Goal: Information Seeking & Learning: Learn about a topic

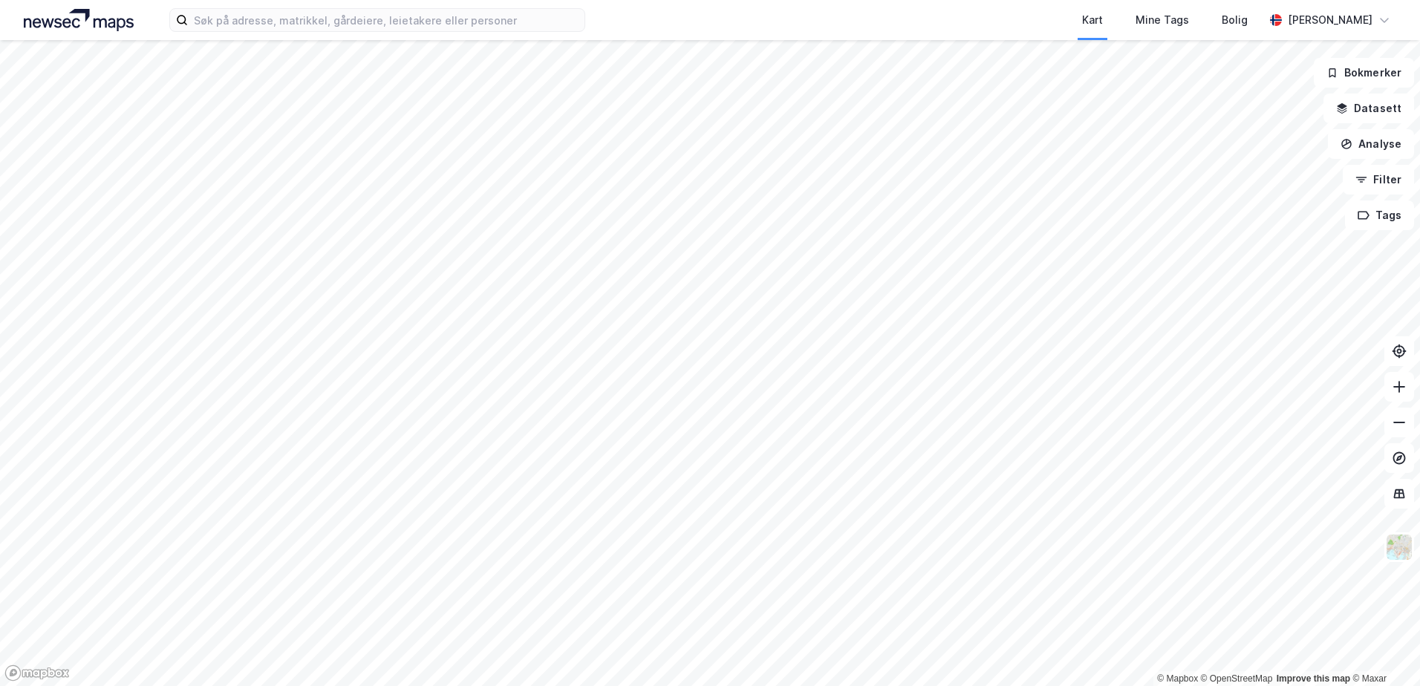
click at [693, 685] on html "Kart Mine Tags [PERSON_NAME] [PERSON_NAME] © Mapbox © OpenStreetMap Improve thi…" at bounding box center [710, 343] width 1420 height 686
click at [641, 685] on html "Kart Mine Tags [PERSON_NAME] [PERSON_NAME] © Mapbox © OpenStreetMap Improve thi…" at bounding box center [710, 343] width 1420 height 686
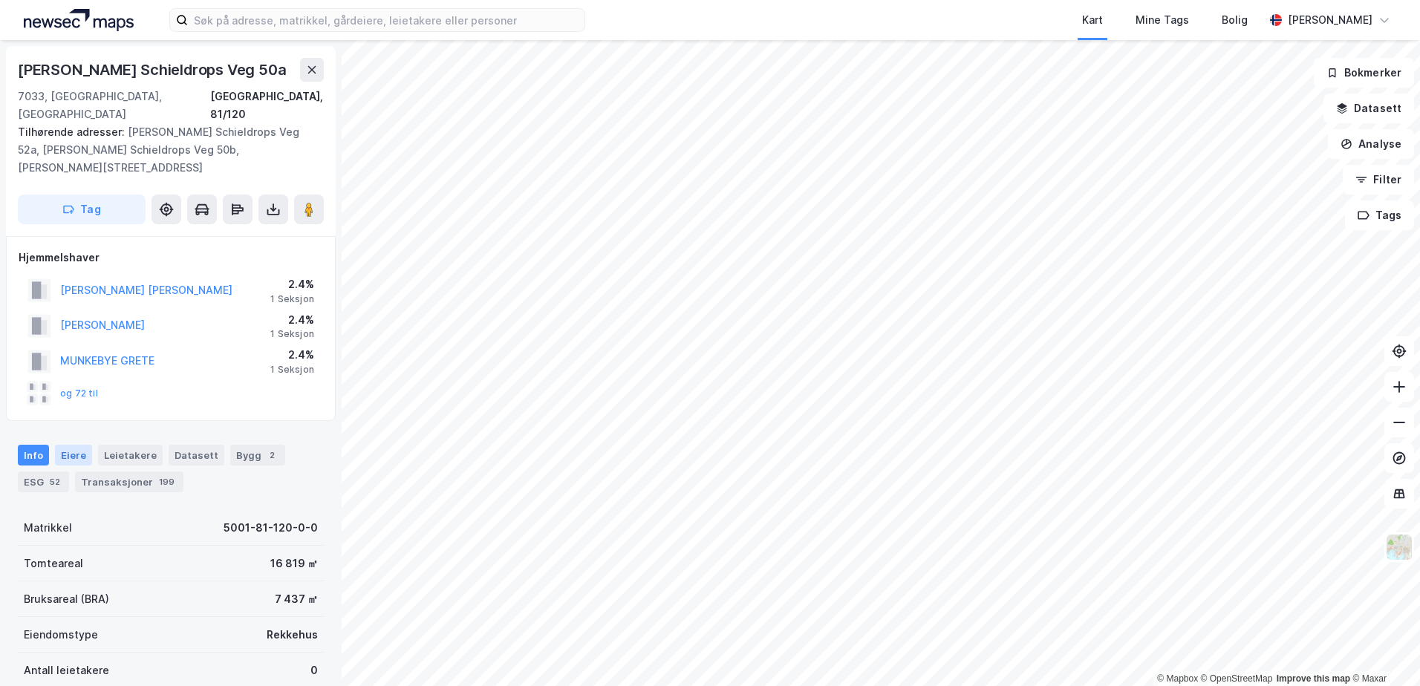
click at [64, 445] on div "Eiere" at bounding box center [73, 455] width 37 height 21
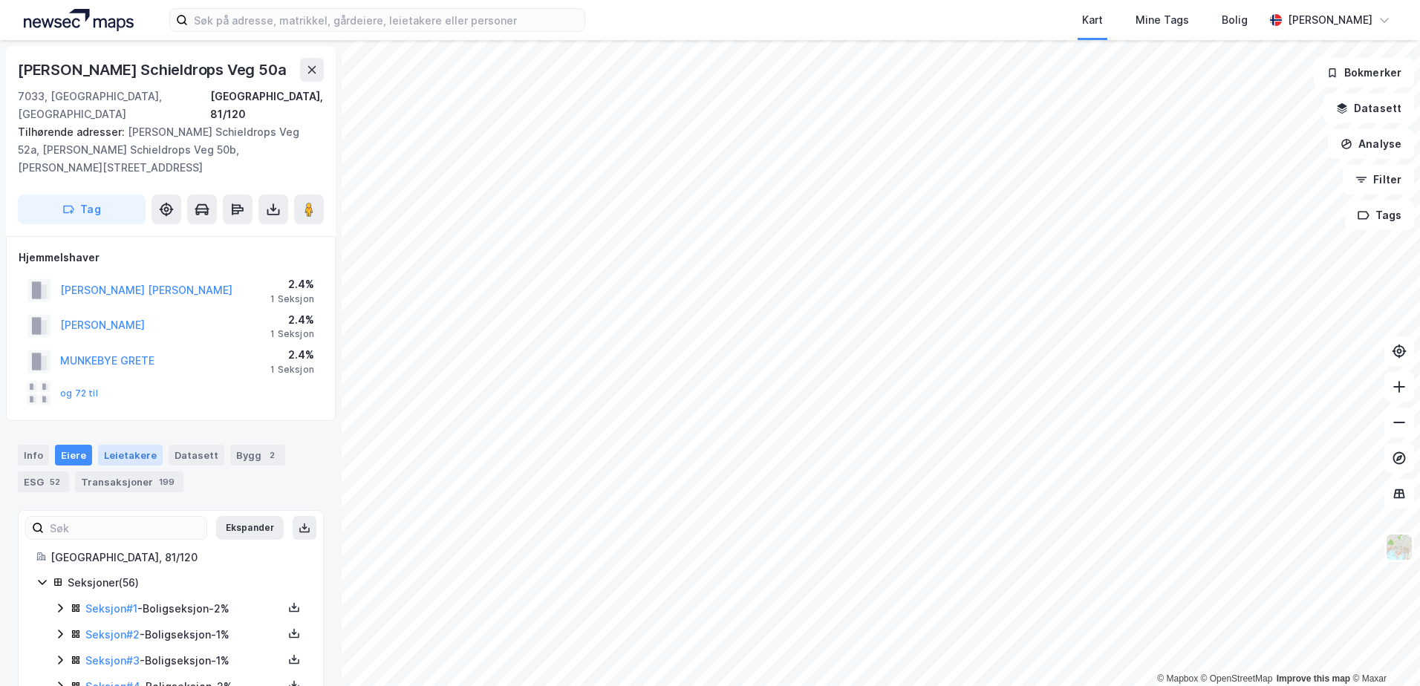
click at [131, 445] on div "Leietakere" at bounding box center [130, 455] width 65 height 21
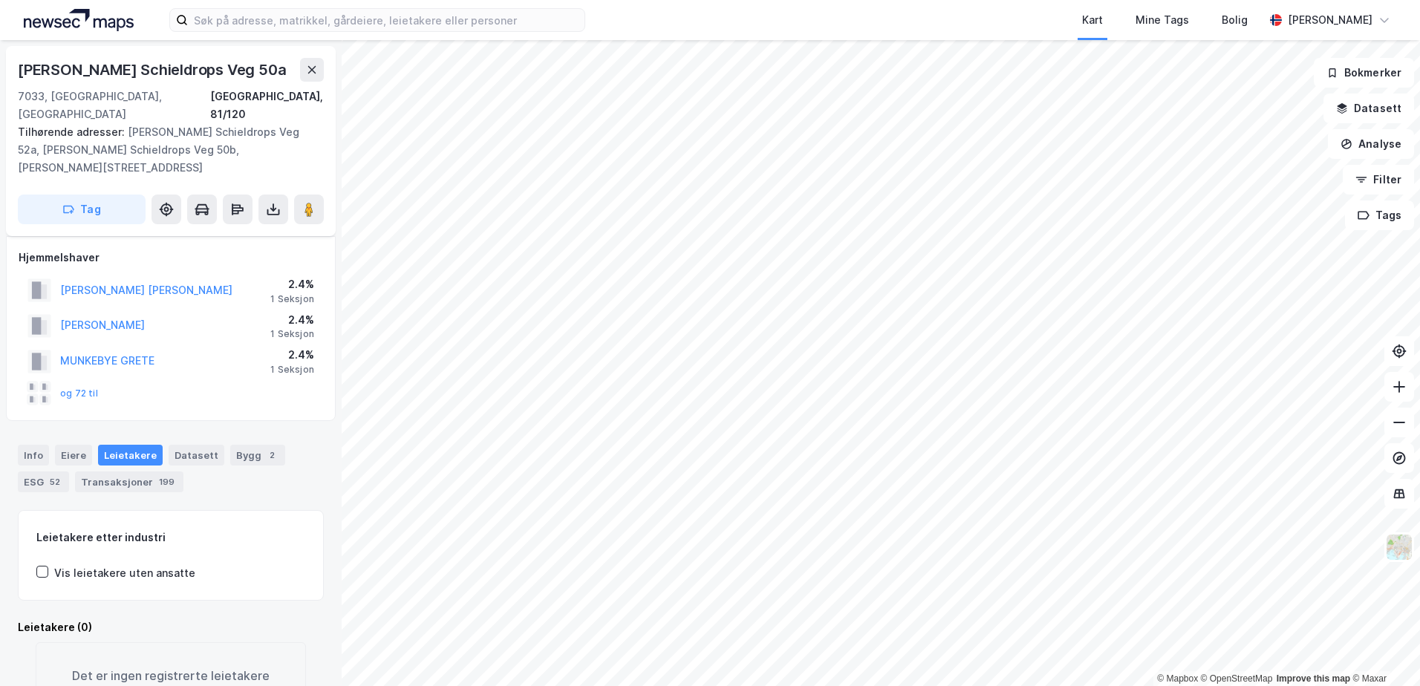
scroll to position [41, 0]
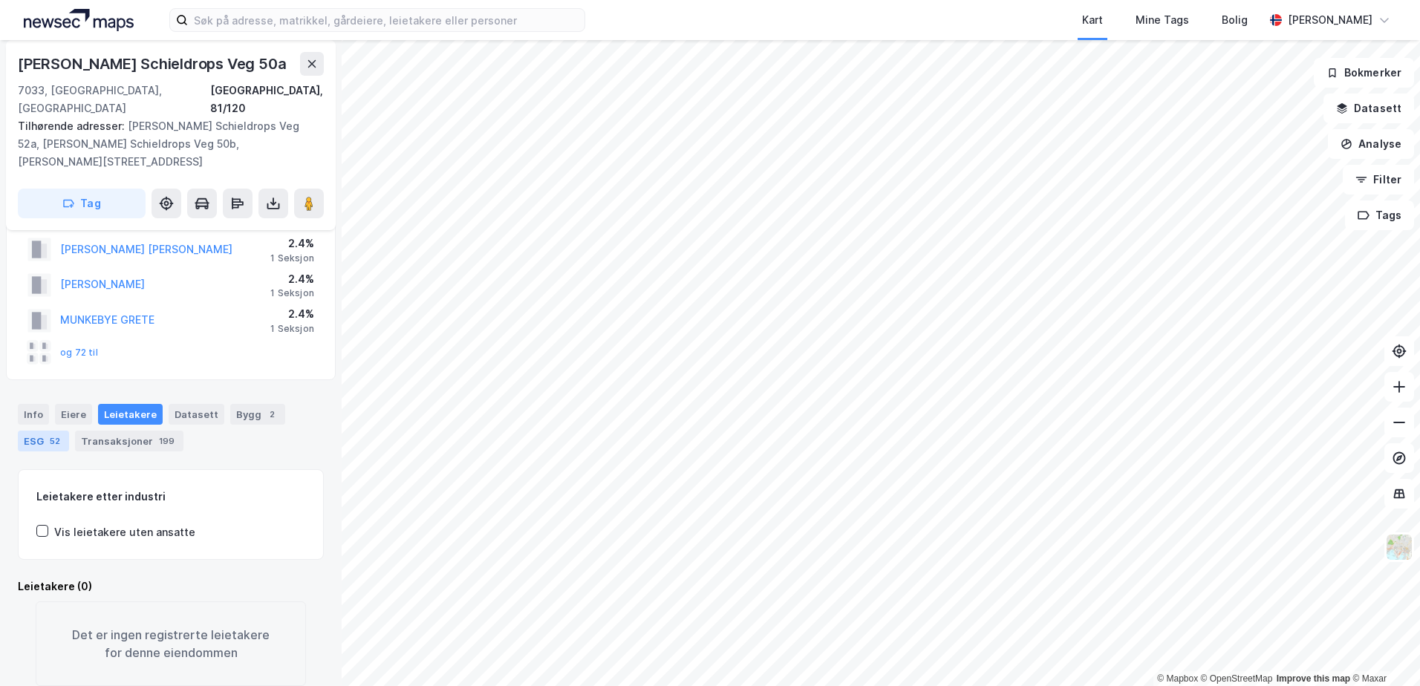
click at [33, 431] on div "ESG 52" at bounding box center [43, 441] width 51 height 21
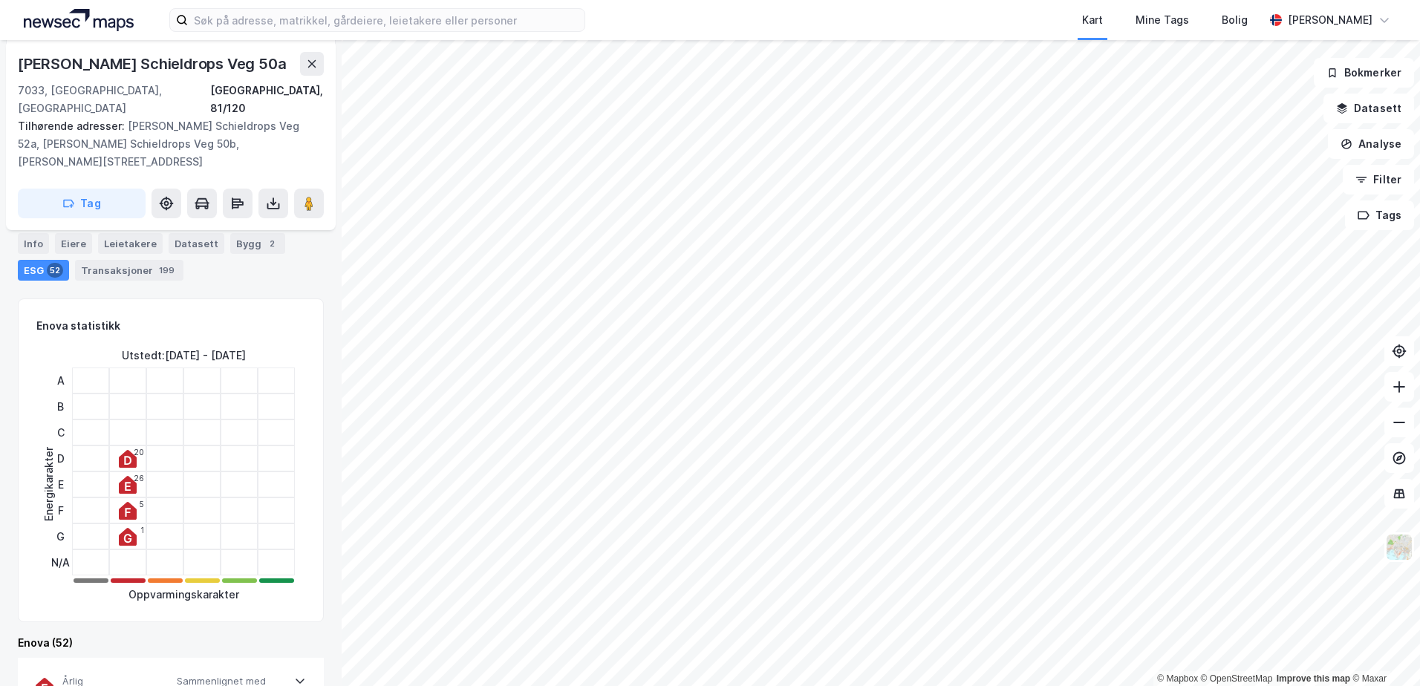
scroll to position [223, 0]
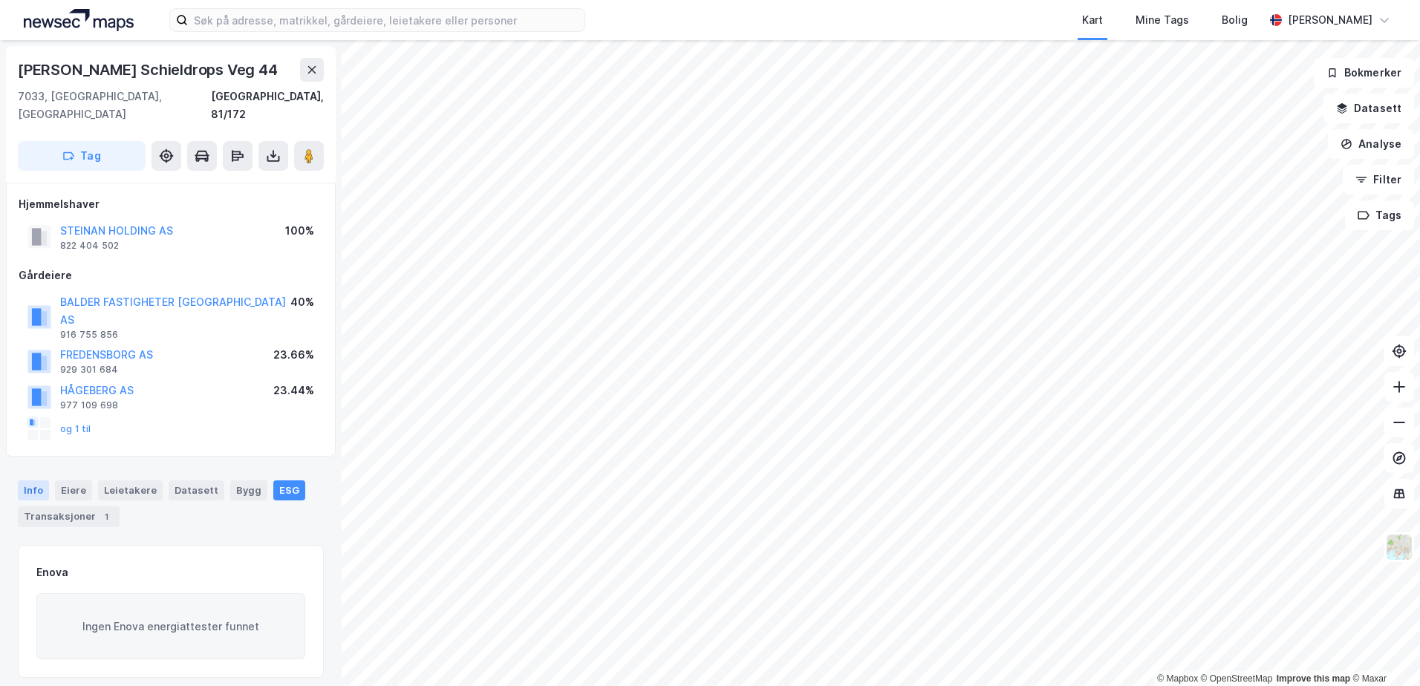
click at [22, 480] on div "Info" at bounding box center [33, 489] width 31 height 19
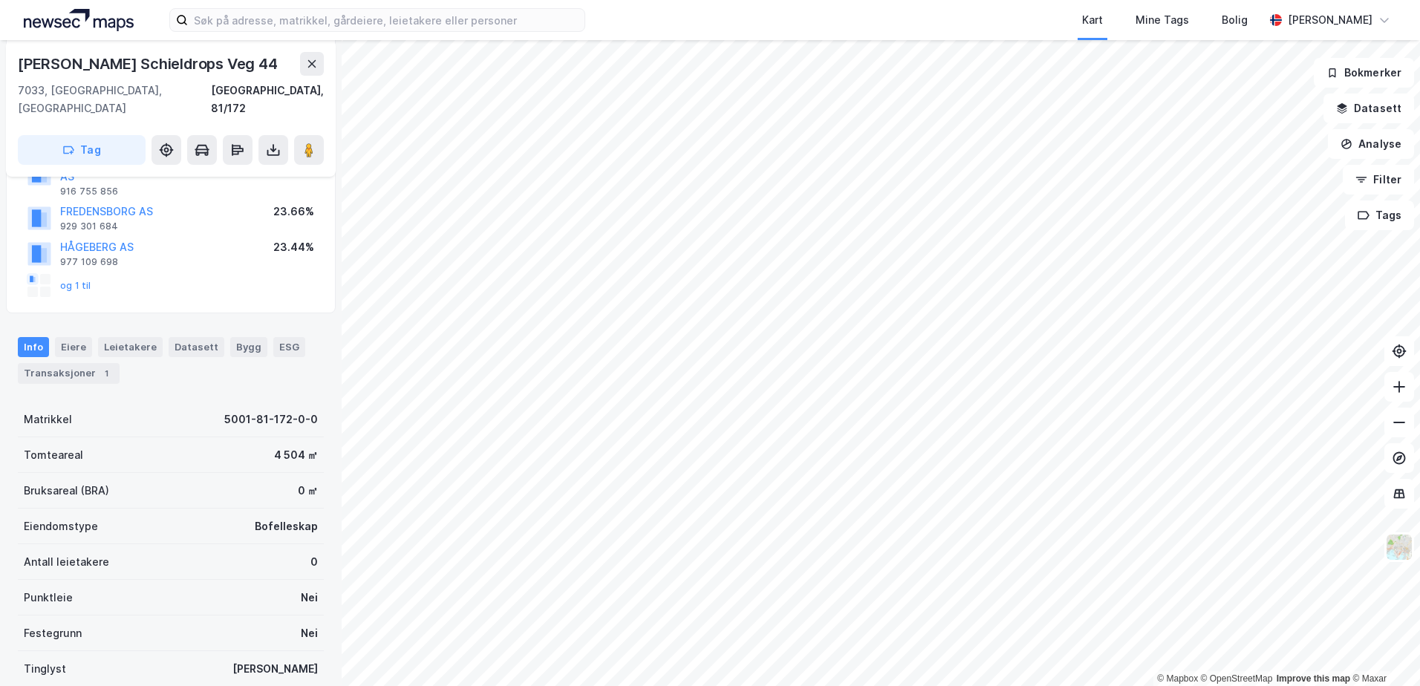
scroll to position [148, 0]
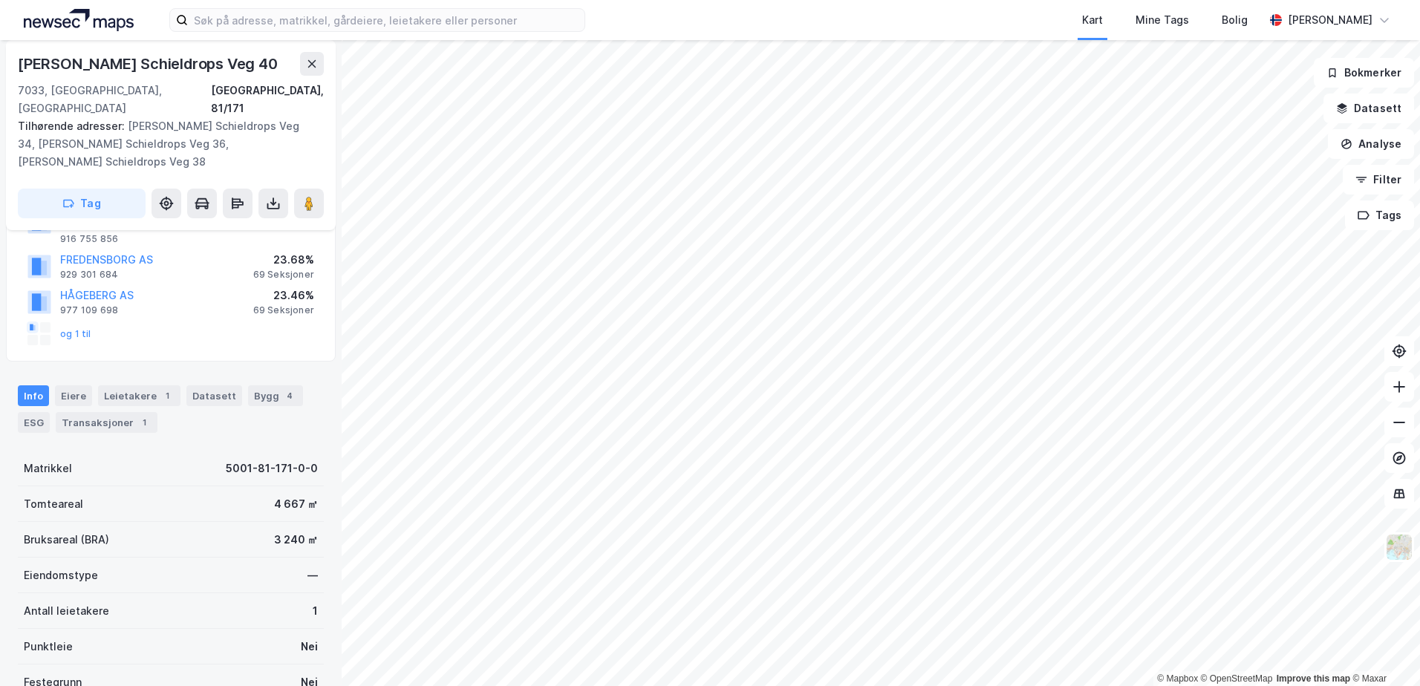
scroll to position [148, 0]
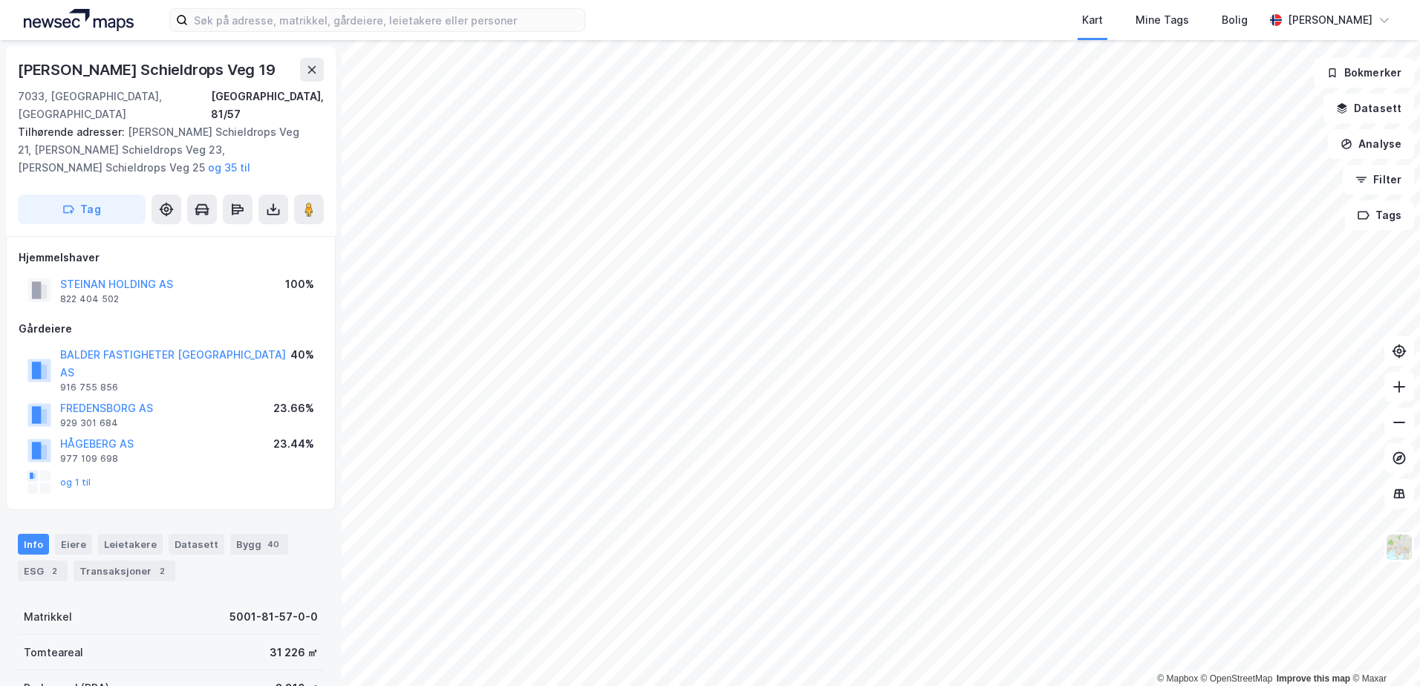
scroll to position [148, 0]
